Goal: Find specific page/section: Find specific page/section

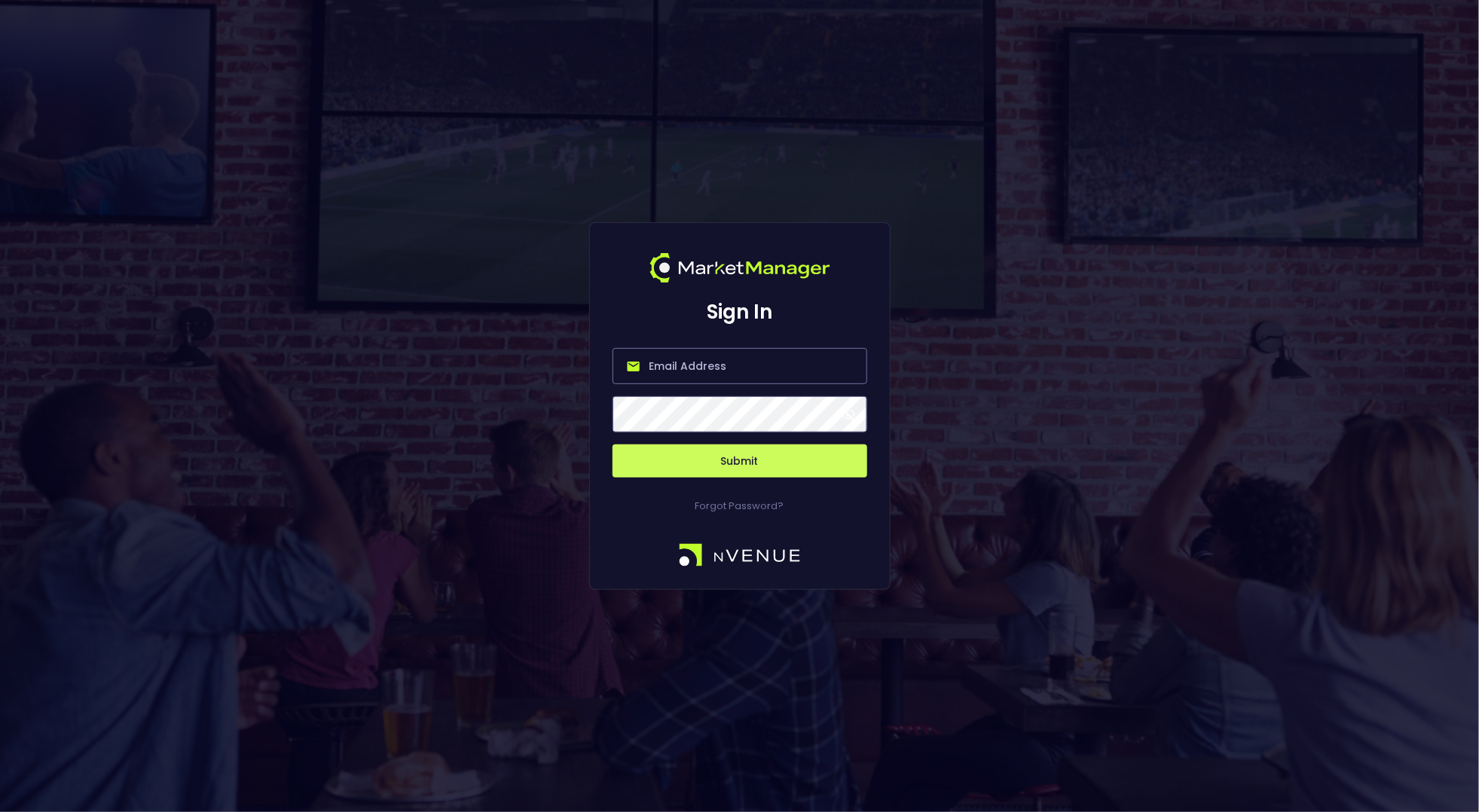
click at [758, 365] on input "email" at bounding box center [740, 366] width 254 height 36
paste input "[EMAIL_ADDRESS][DOMAIN_NAME]"
type input "[EMAIL_ADDRESS][DOMAIN_NAME]"
click at [529, 396] on div "Sign In [EMAIL_ADDRESS][DOMAIN_NAME] Submit Forgot Password?" at bounding box center [740, 406] width 1479 height 812
click at [970, 402] on div "Sign In [EMAIL_ADDRESS][DOMAIN_NAME] Submit Forgot Password?" at bounding box center [740, 406] width 1479 height 812
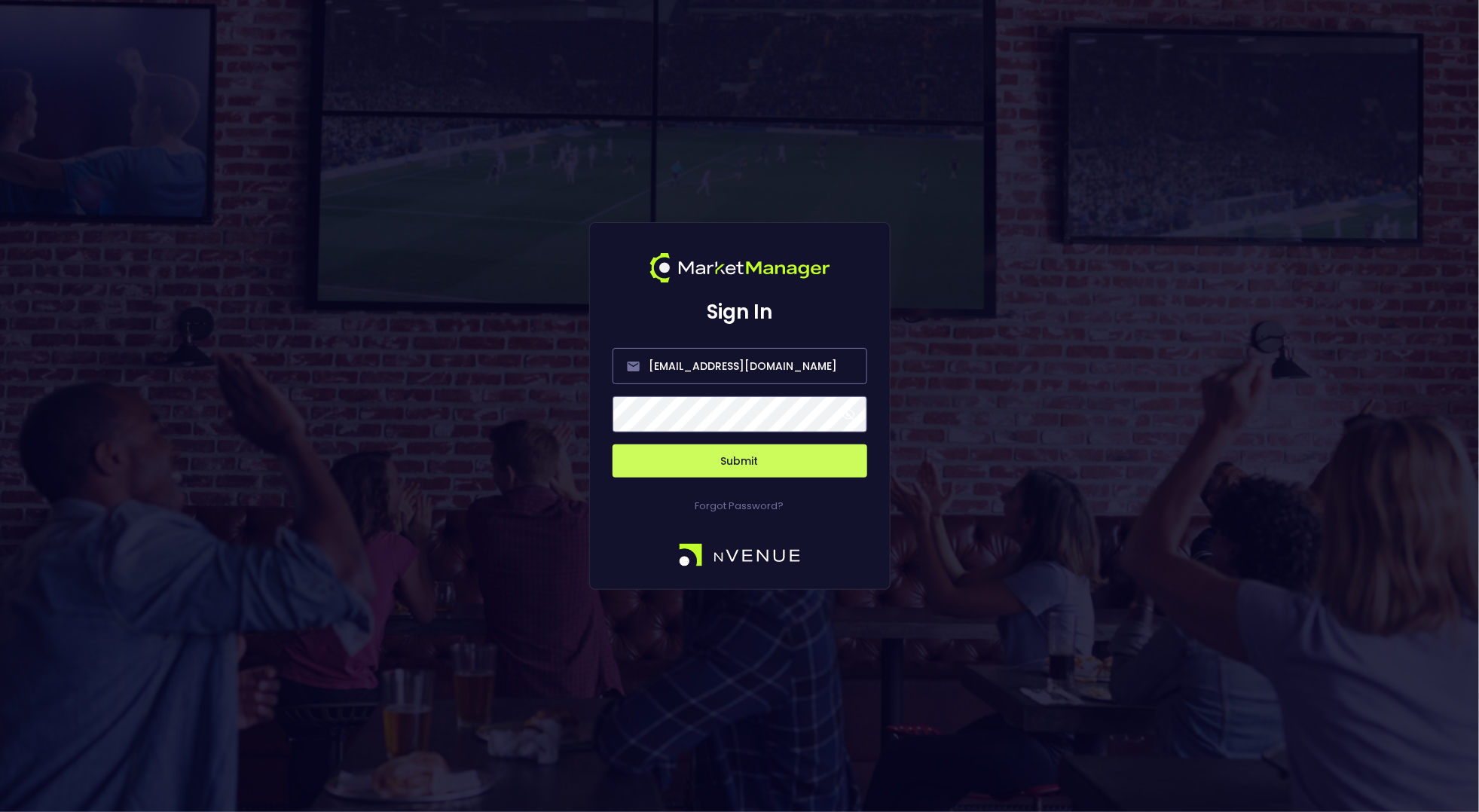
click at [749, 472] on button "Submit" at bounding box center [740, 461] width 254 height 33
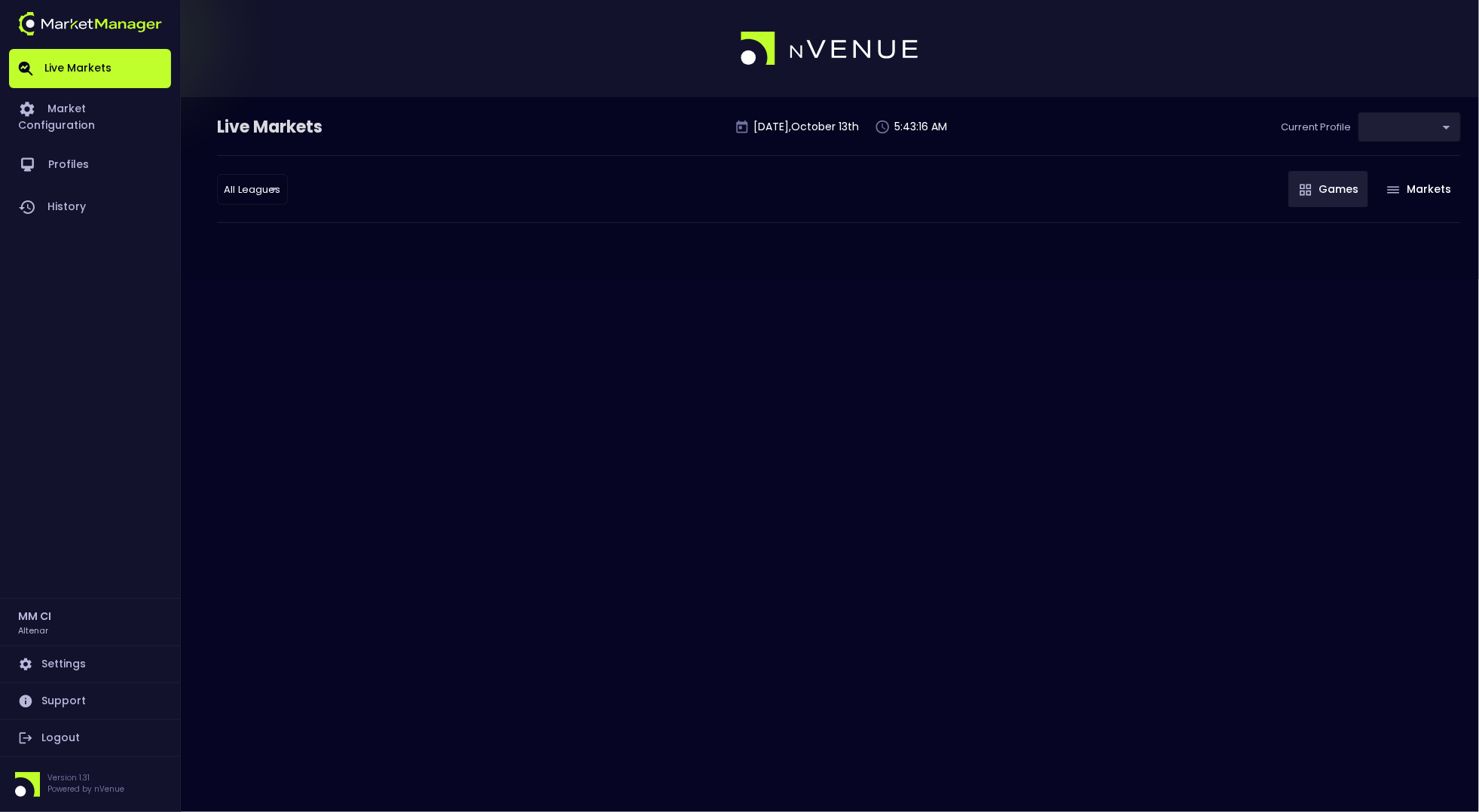
type input "3e378c7c-1af9-47c7-9bdf-361c59b071c3"
click at [84, 122] on link "Market Configuration" at bounding box center [89, 116] width 162 height 56
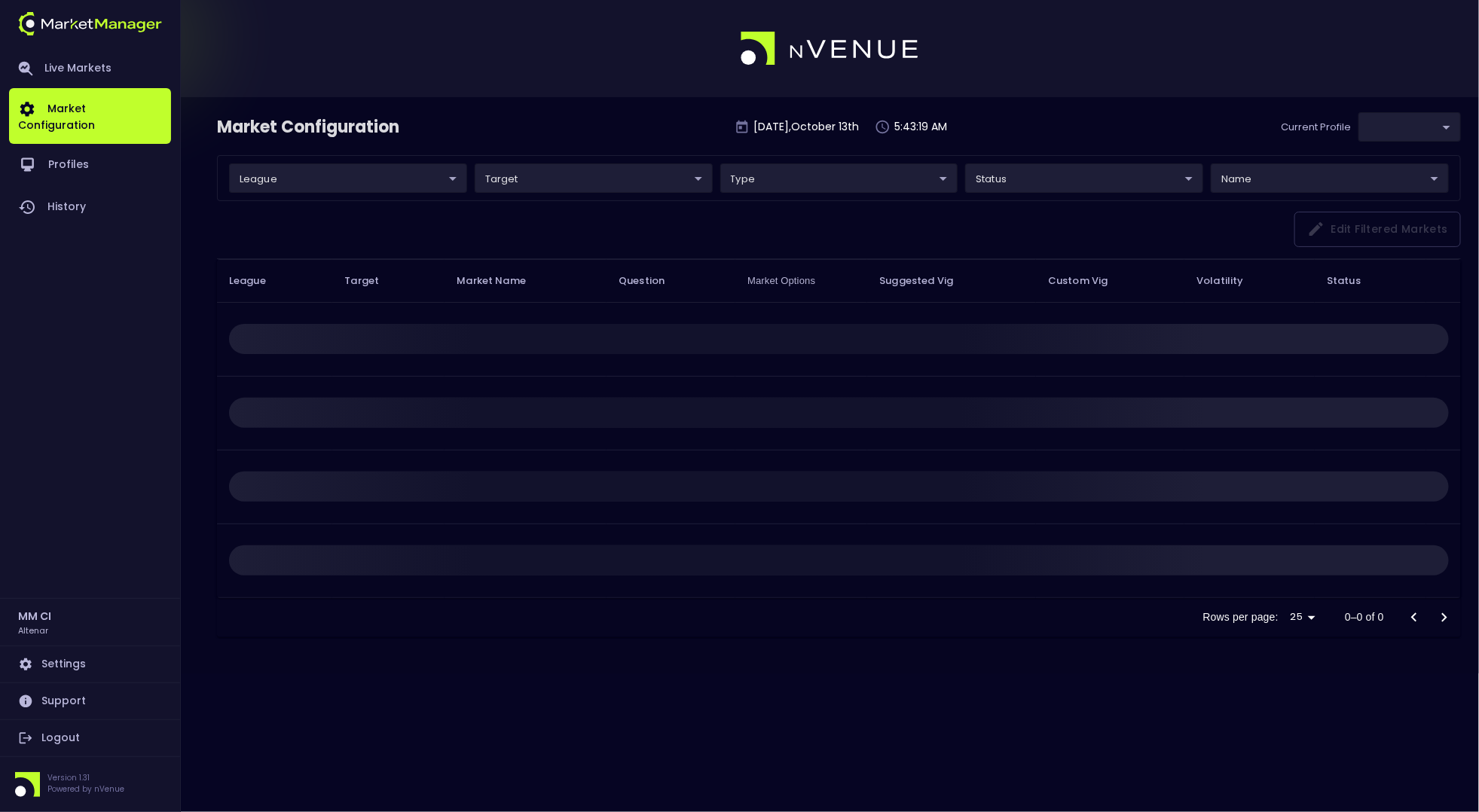
type input "3e378c7c-1af9-47c7-9bdf-361c59b071c3"
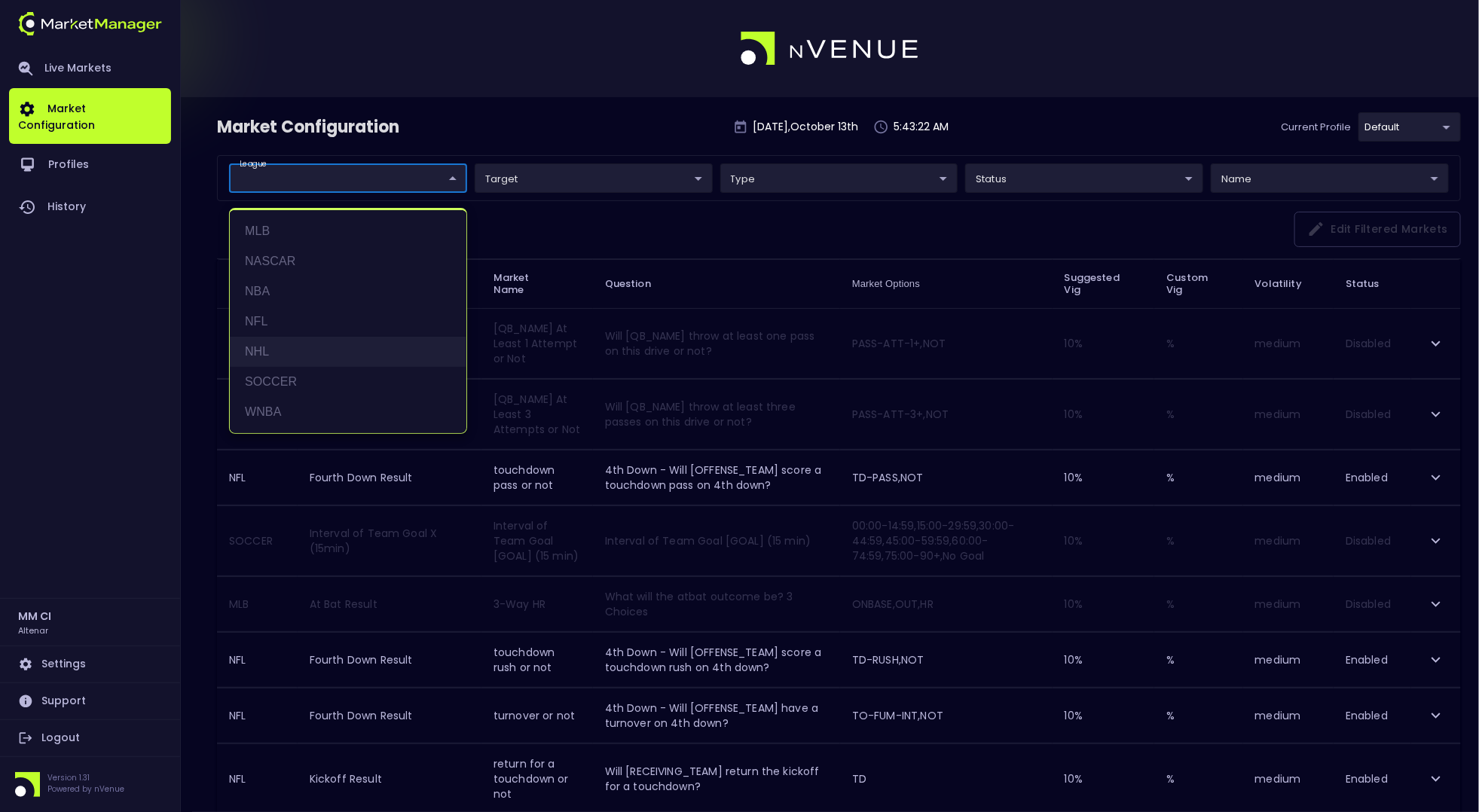
click at [277, 342] on li "NHL" at bounding box center [348, 351] width 237 height 30
type input "NHL"
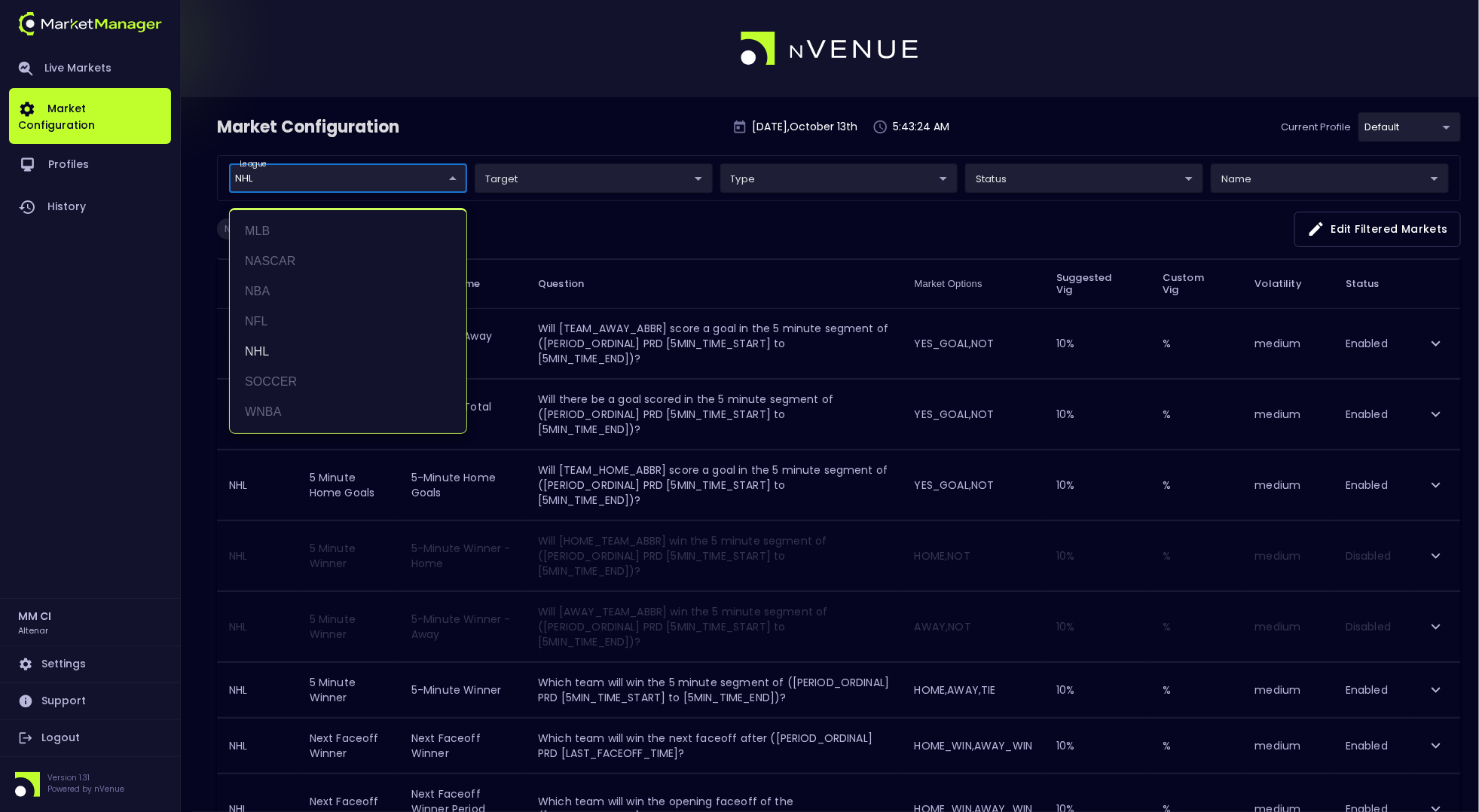
click at [123, 396] on div at bounding box center [740, 406] width 1479 height 812
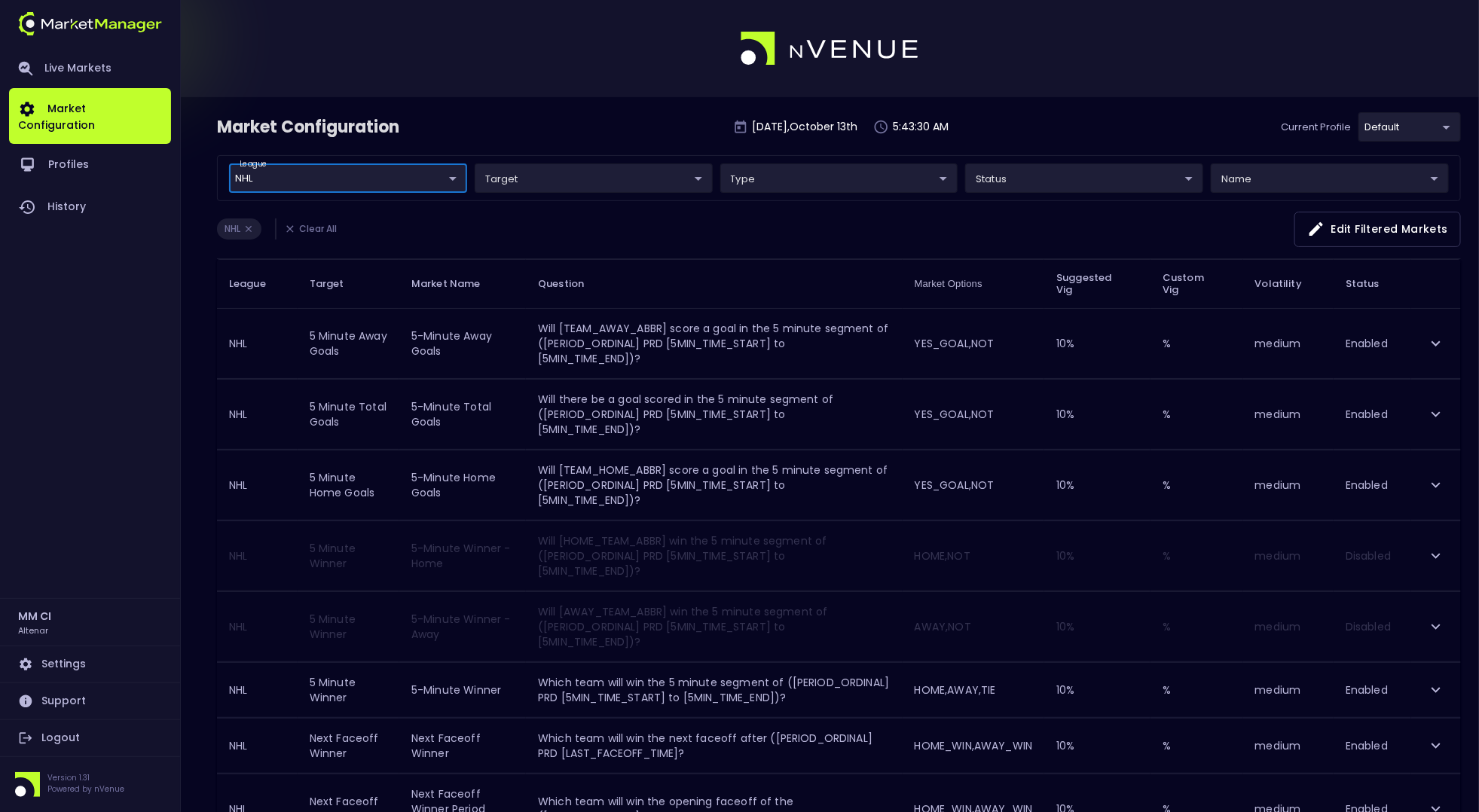
scroll to position [28, 0]
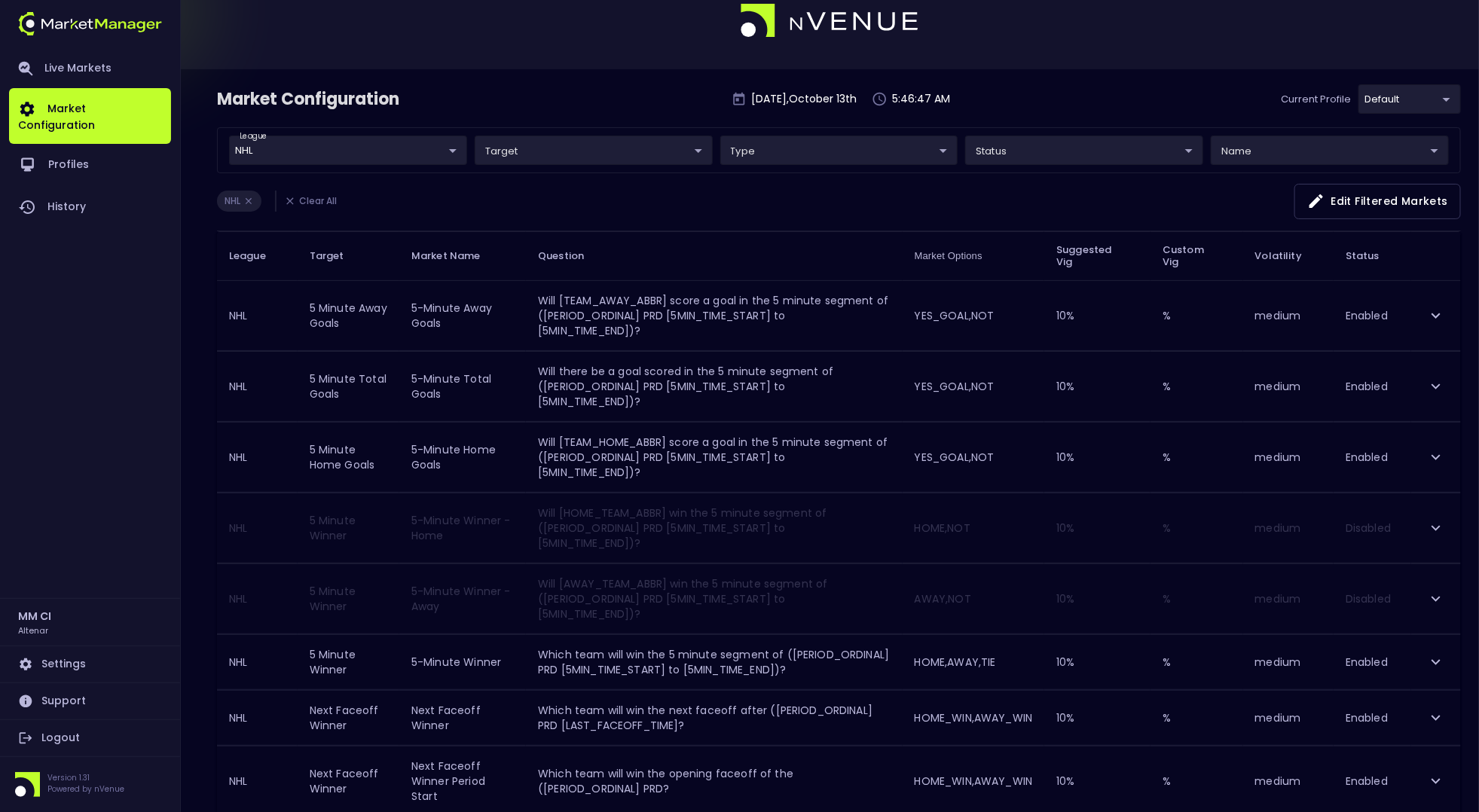
click at [559, 196] on div "NHL Clear All Edit filtered markets" at bounding box center [838, 207] width 1244 height 48
